Goal: Information Seeking & Learning: Learn about a topic

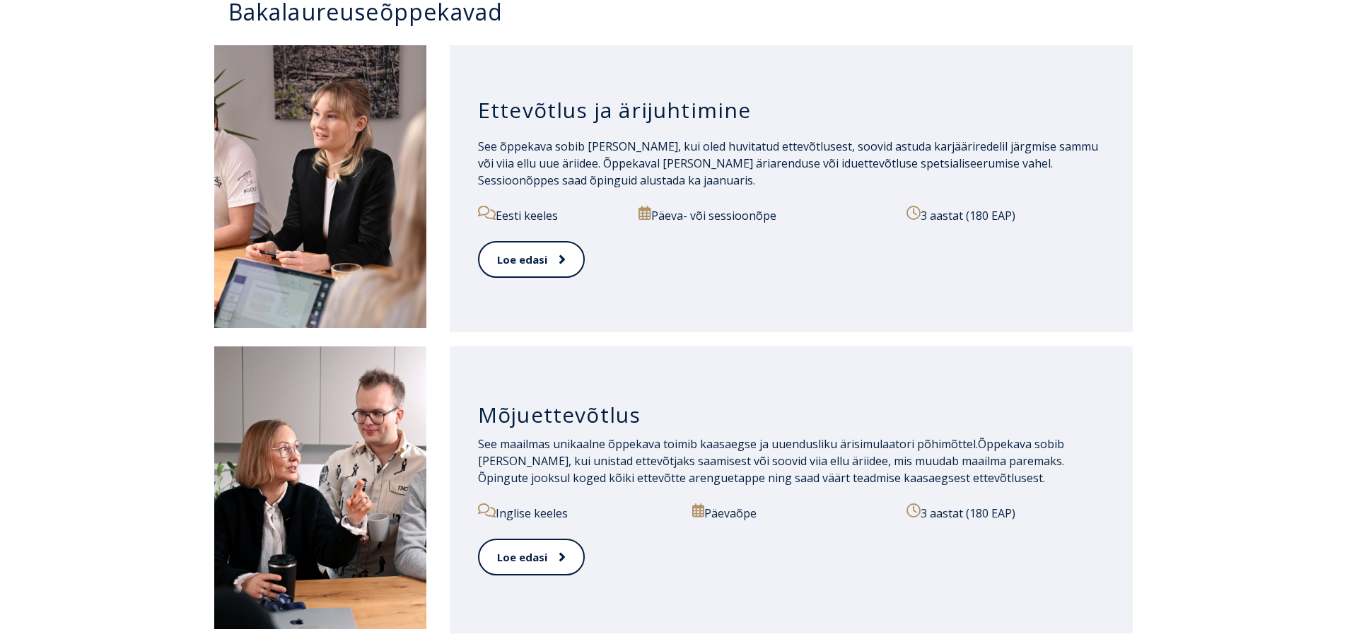
scroll to position [735, 0]
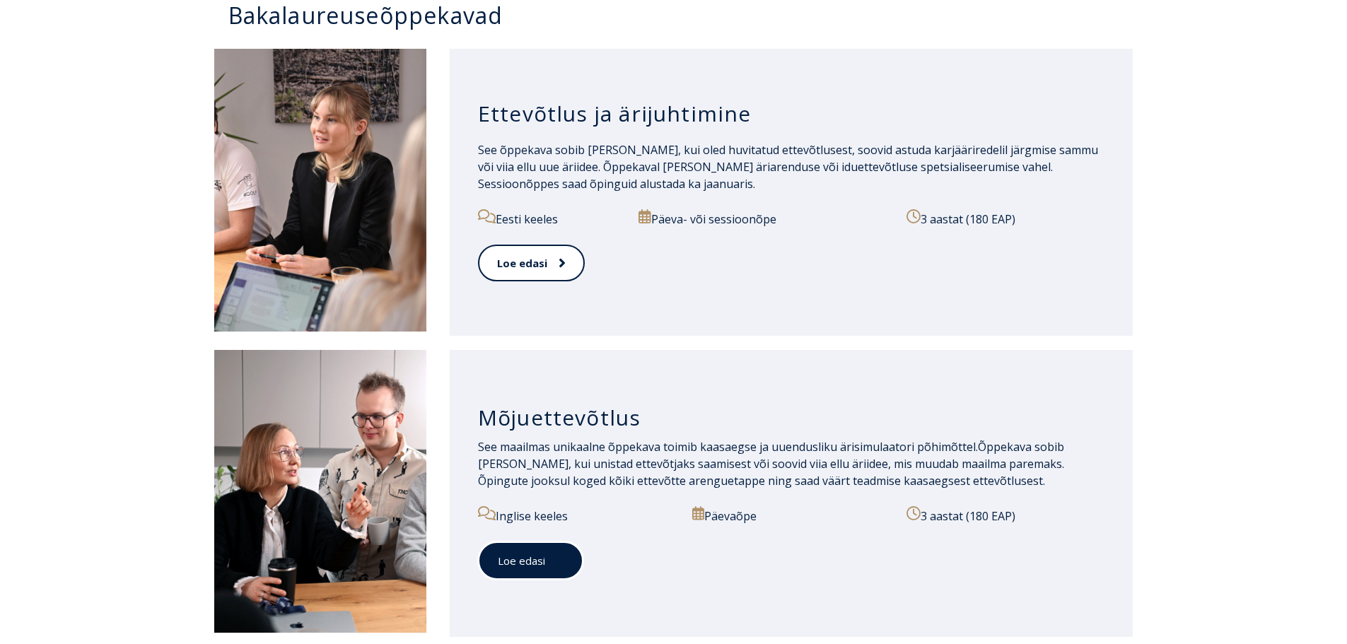
click at [546, 572] on link "Loe edasi" at bounding box center [530, 561] width 105 height 39
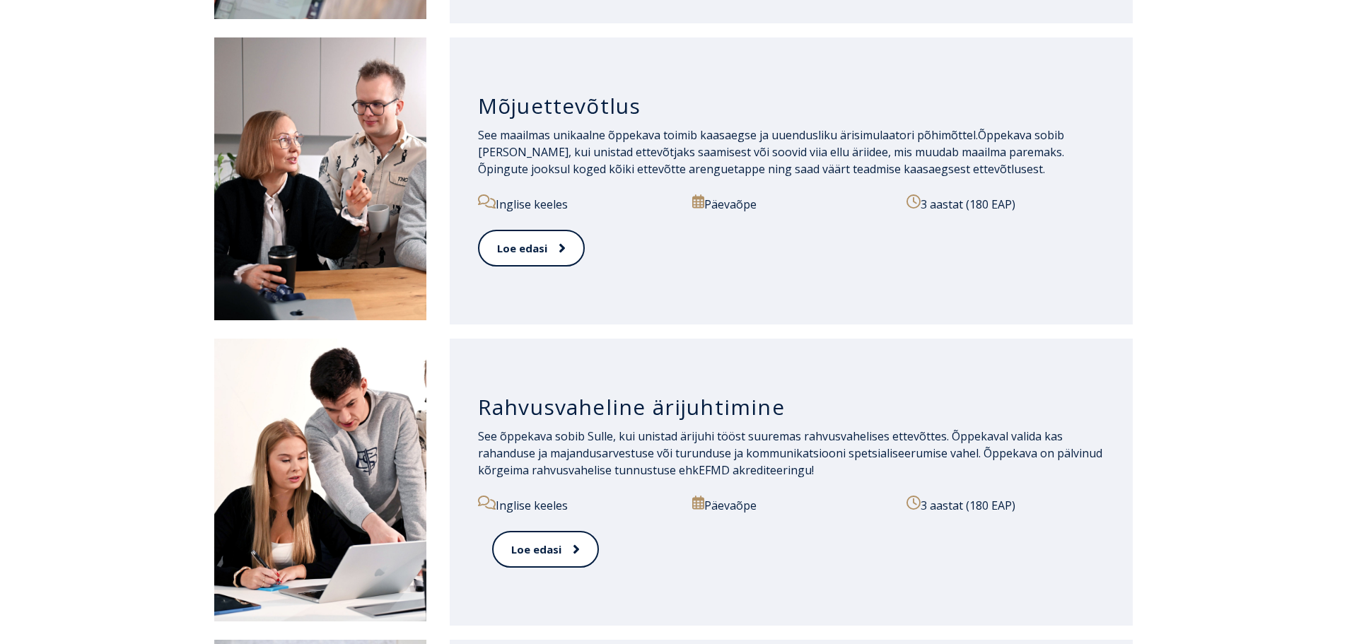
scroll to position [944, 0]
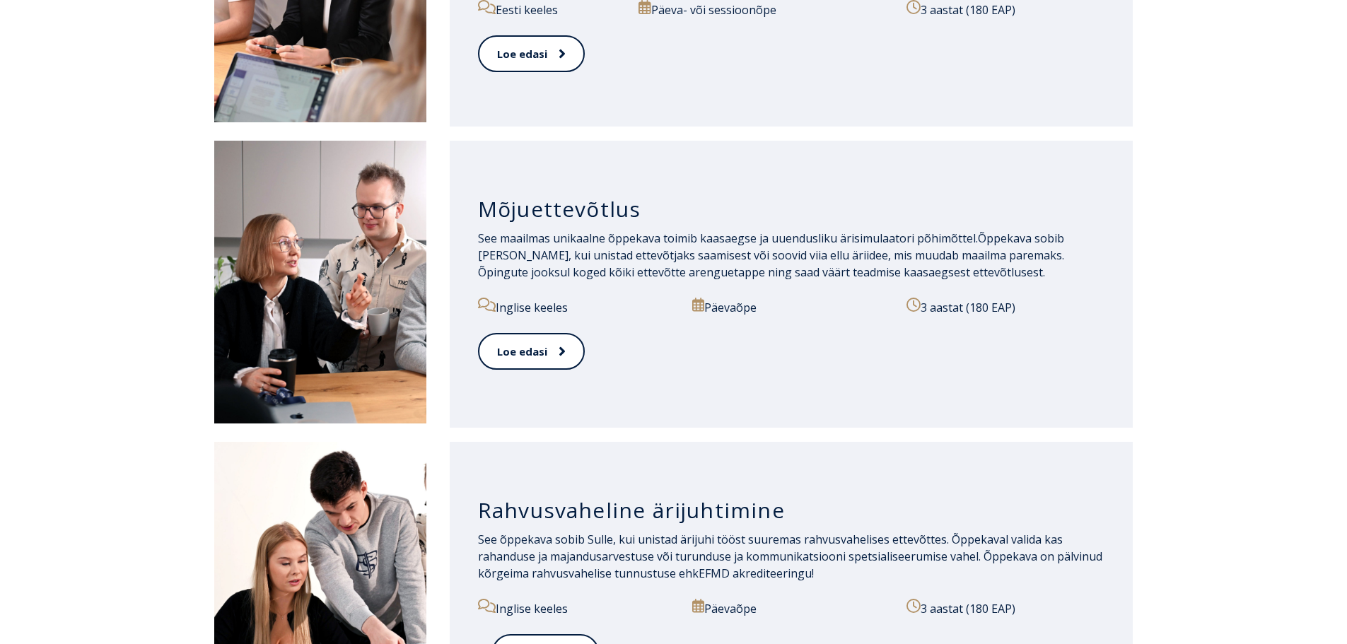
drag, startPoint x: 1357, startPoint y: 64, endPoint x: 1319, endPoint y: 256, distance: 196.2
click at [1319, 256] on html "Open main menu Close main menu Eesti Keel English Eesti Keel Avaleht Vastuvõtui…" at bounding box center [673, 589] width 1347 height 3066
click at [541, 340] on link "Loe edasi" at bounding box center [530, 352] width 105 height 39
